Goal: Information Seeking & Learning: Learn about a topic

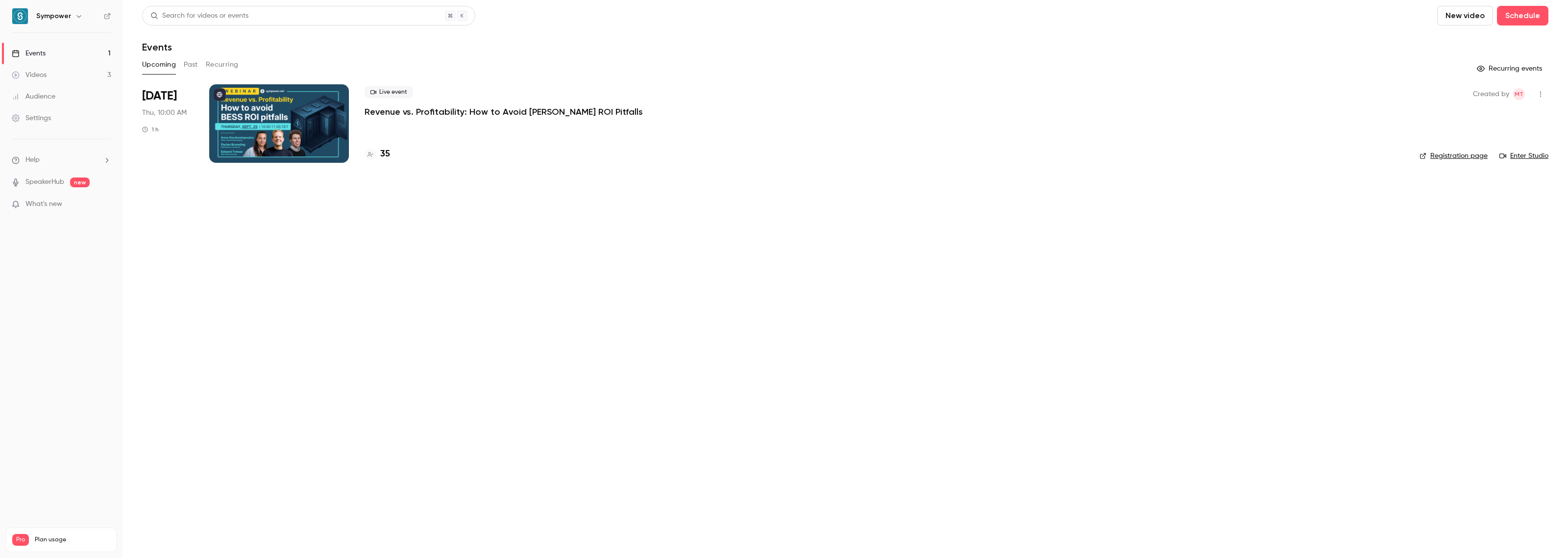
click at [410, 111] on p "Revenue vs. Profitability: How to Avoid [PERSON_NAME] ROI Pitfalls" at bounding box center [504, 111] width 278 height 12
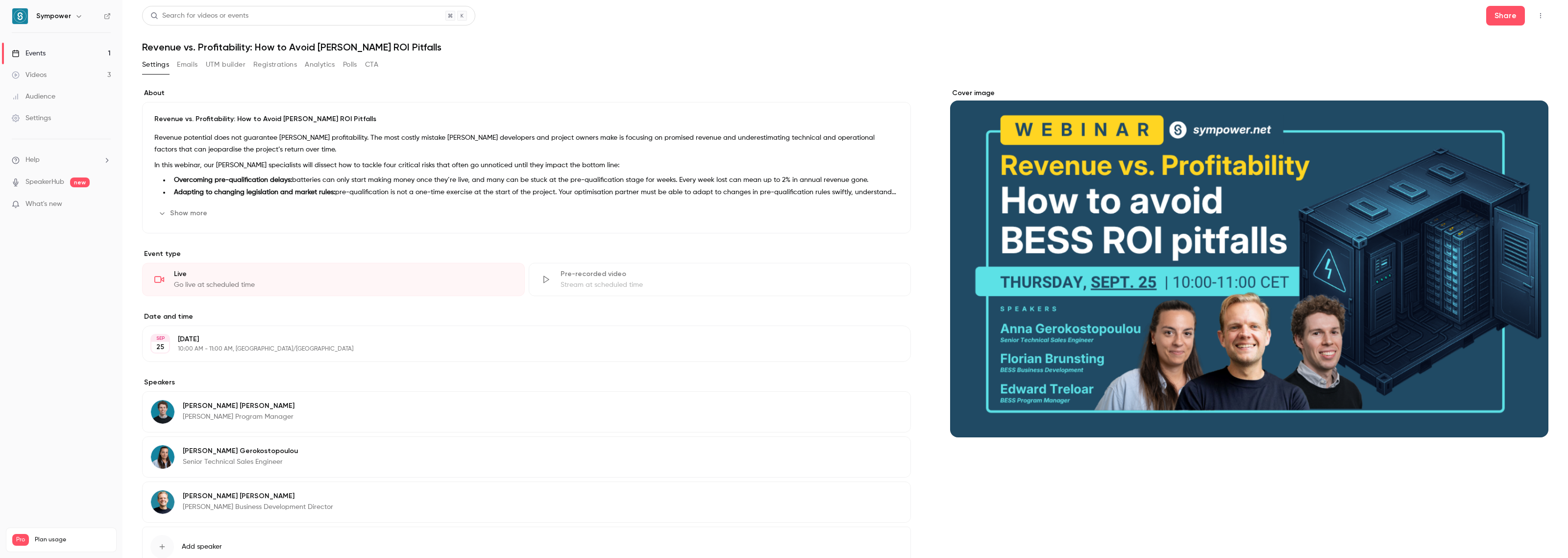
click at [313, 66] on button "Analytics" at bounding box center [320, 65] width 30 height 16
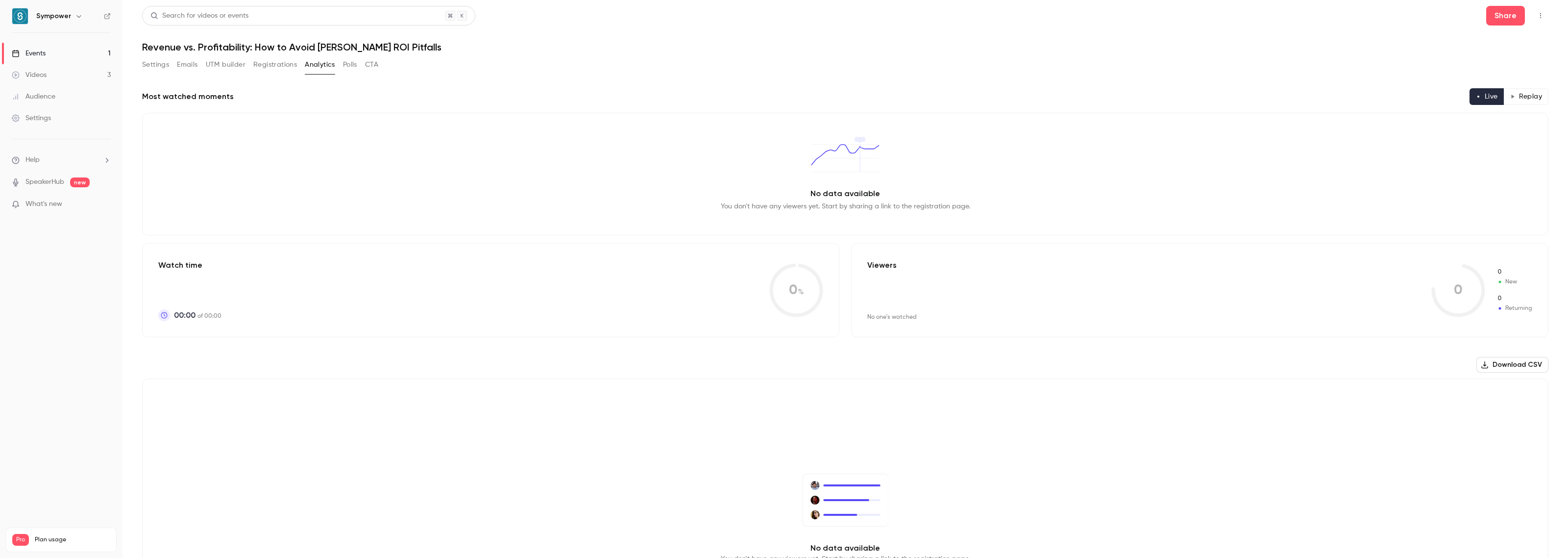
click at [290, 59] on button "Registrations" at bounding box center [275, 65] width 43 height 16
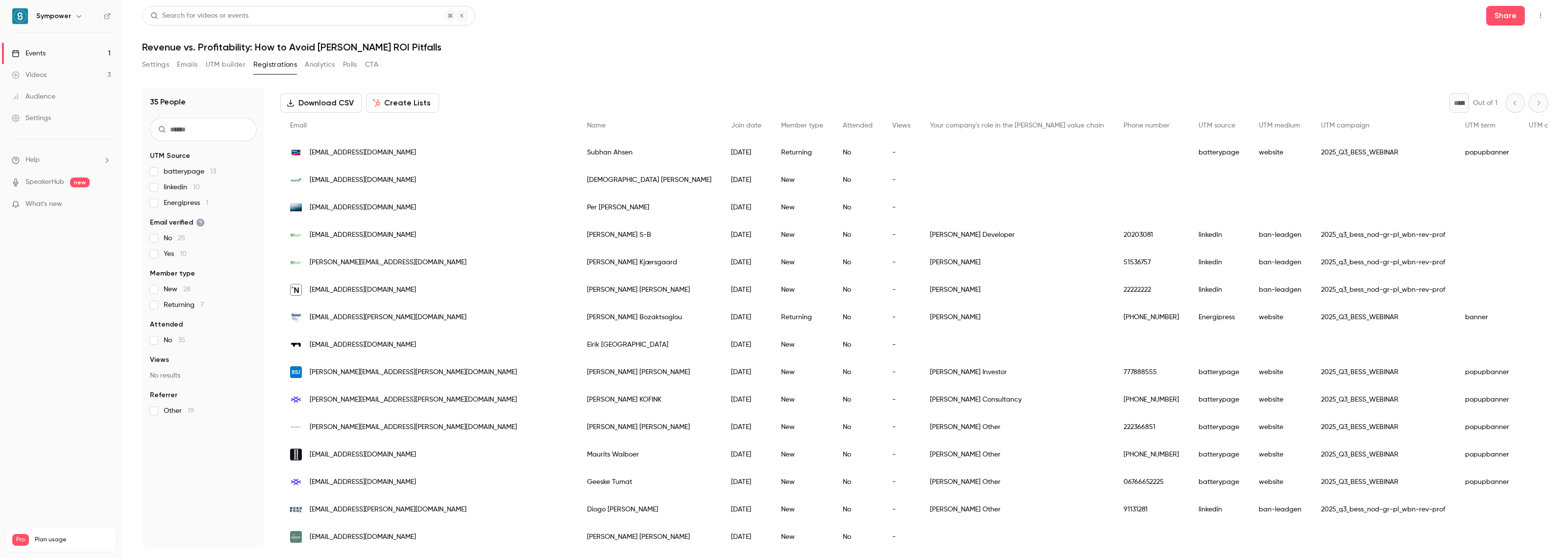
scroll to position [43, 0]
click at [1081, 40] on header "Search for videos or events Share Revenue vs. Profitability: How to Avoid [PERS…" at bounding box center [845, 29] width 1407 height 47
click at [920, 132] on div "Your company's role in the [PERSON_NAME] value chain" at bounding box center [1017, 126] width 194 height 26
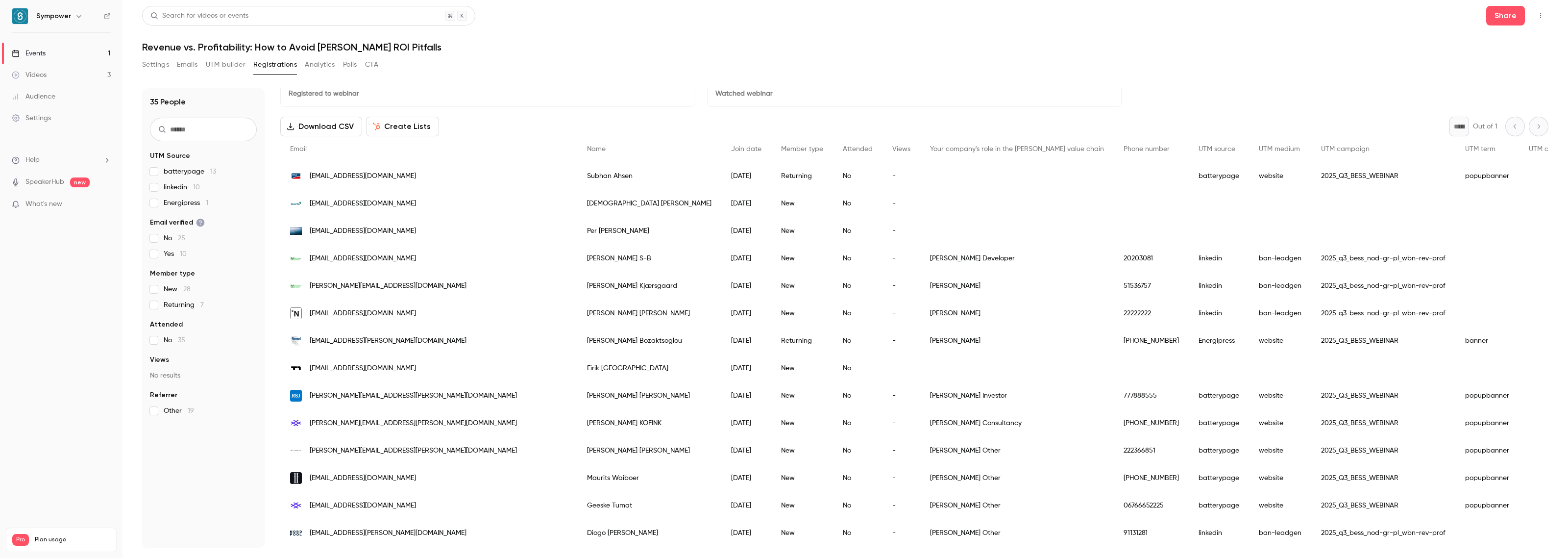
scroll to position [0, 0]
